Goal: Task Accomplishment & Management: Use online tool/utility

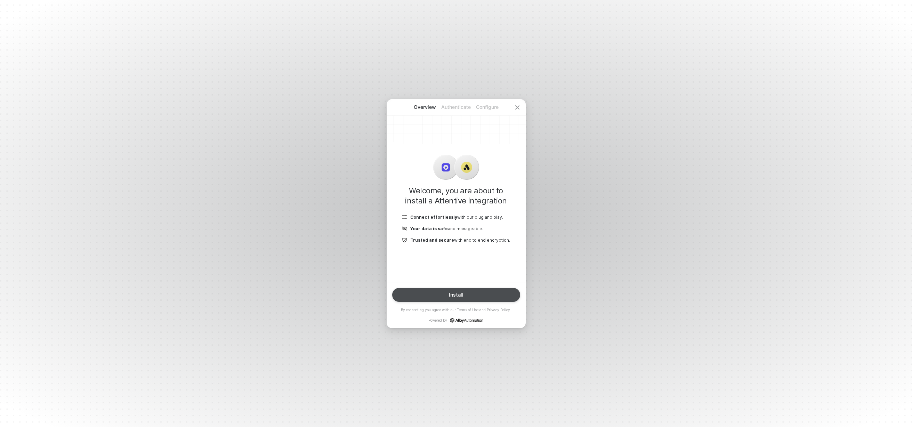
click at [456, 295] on div "Install" at bounding box center [456, 295] width 15 height 6
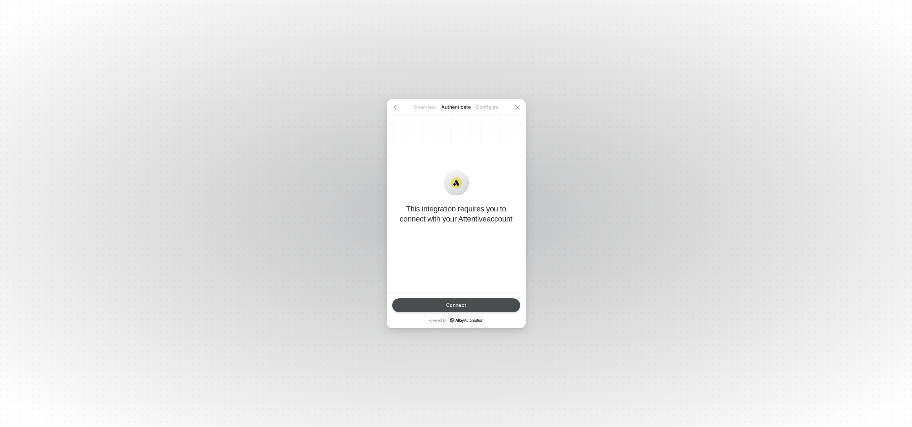
click at [454, 304] on div "Connect" at bounding box center [456, 306] width 20 height 6
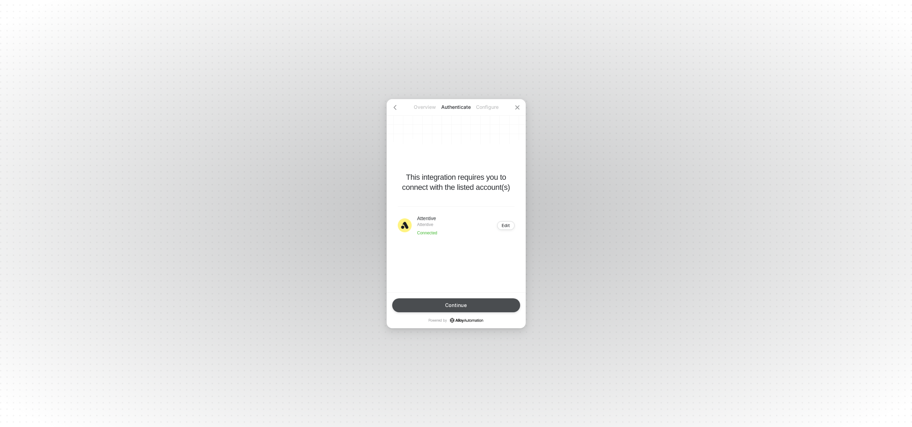
click at [474, 303] on button "Continue" at bounding box center [456, 305] width 128 height 14
click at [474, 303] on button "Finish" at bounding box center [456, 305] width 128 height 14
click at [474, 301] on button "Done" at bounding box center [456, 305] width 128 height 14
click at [473, 304] on button "Done" at bounding box center [456, 305] width 128 height 14
click at [483, 306] on button "Done" at bounding box center [456, 305] width 128 height 14
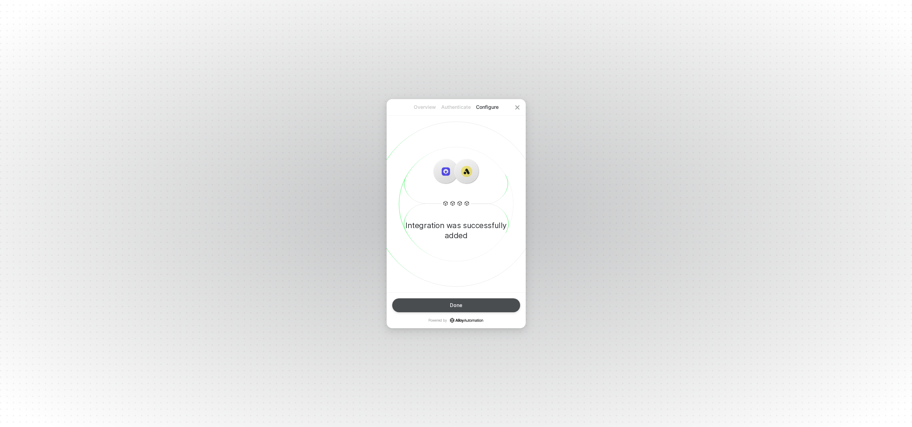
click at [486, 305] on button "Done" at bounding box center [456, 305] width 128 height 14
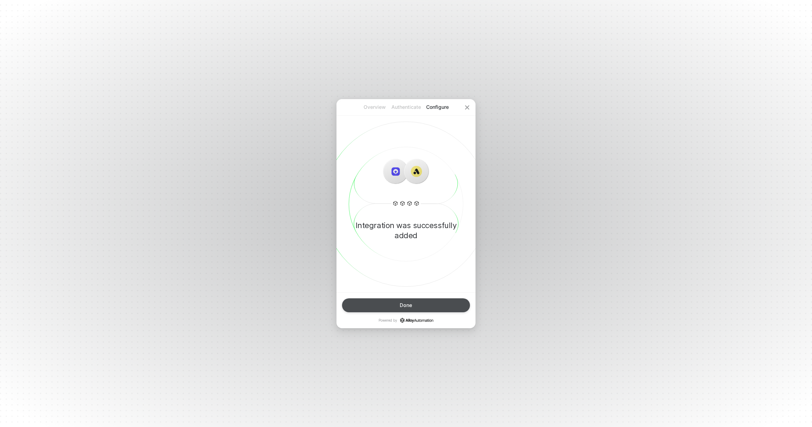
click at [394, 303] on button "Done" at bounding box center [406, 305] width 128 height 14
click at [466, 106] on icon "icon-close" at bounding box center [468, 108] width 6 height 6
click at [467, 104] on div at bounding box center [467, 107] width 17 height 17
click at [409, 306] on div "Done" at bounding box center [406, 306] width 13 height 6
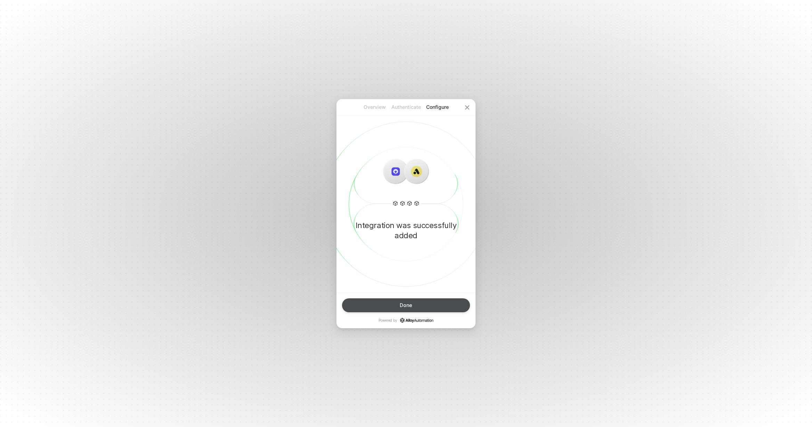
click at [409, 306] on div "Done" at bounding box center [406, 306] width 13 height 6
